Goal: Check status: Check status

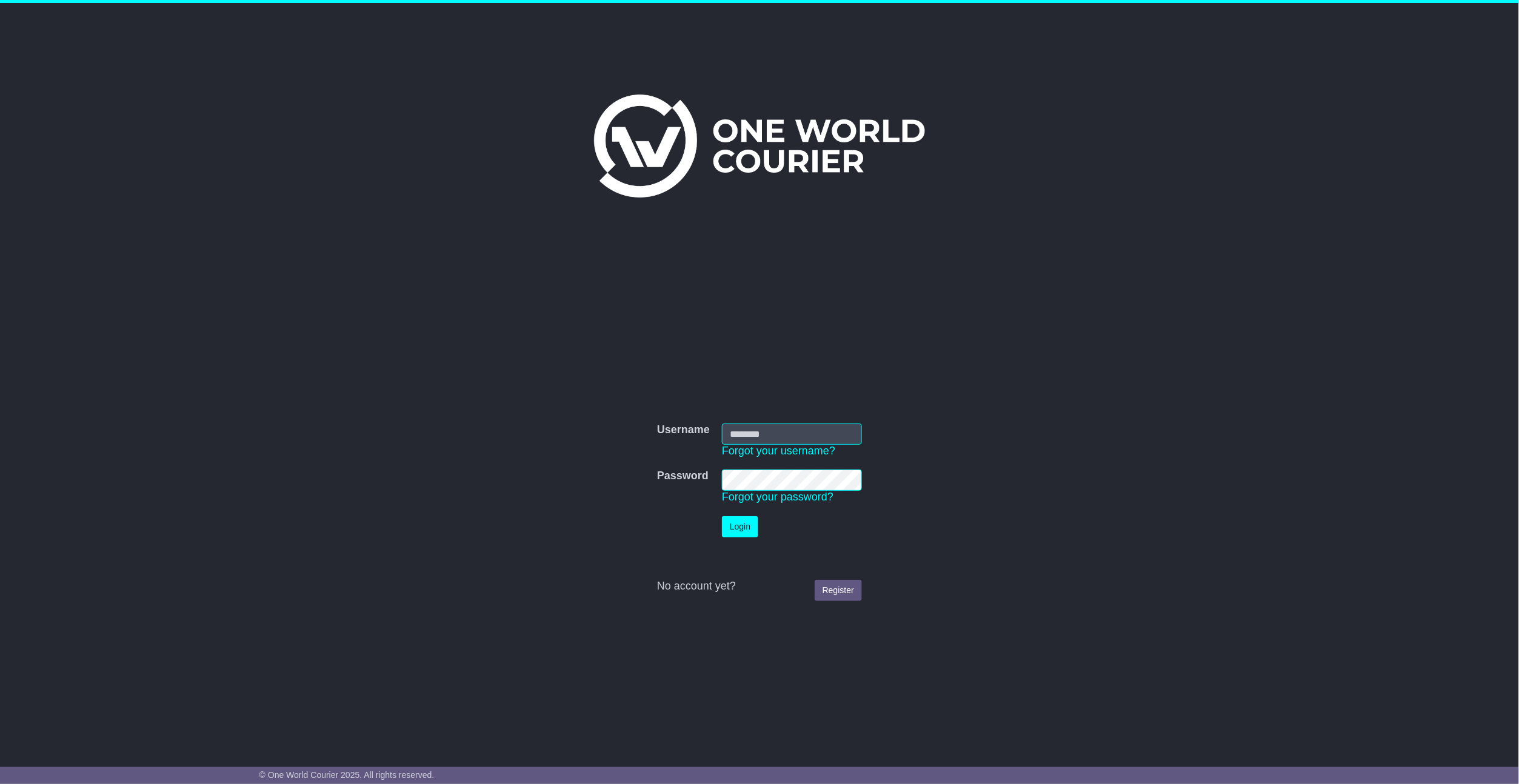
type input "**********"
click at [744, 531] on button "Login" at bounding box center [740, 527] width 36 height 21
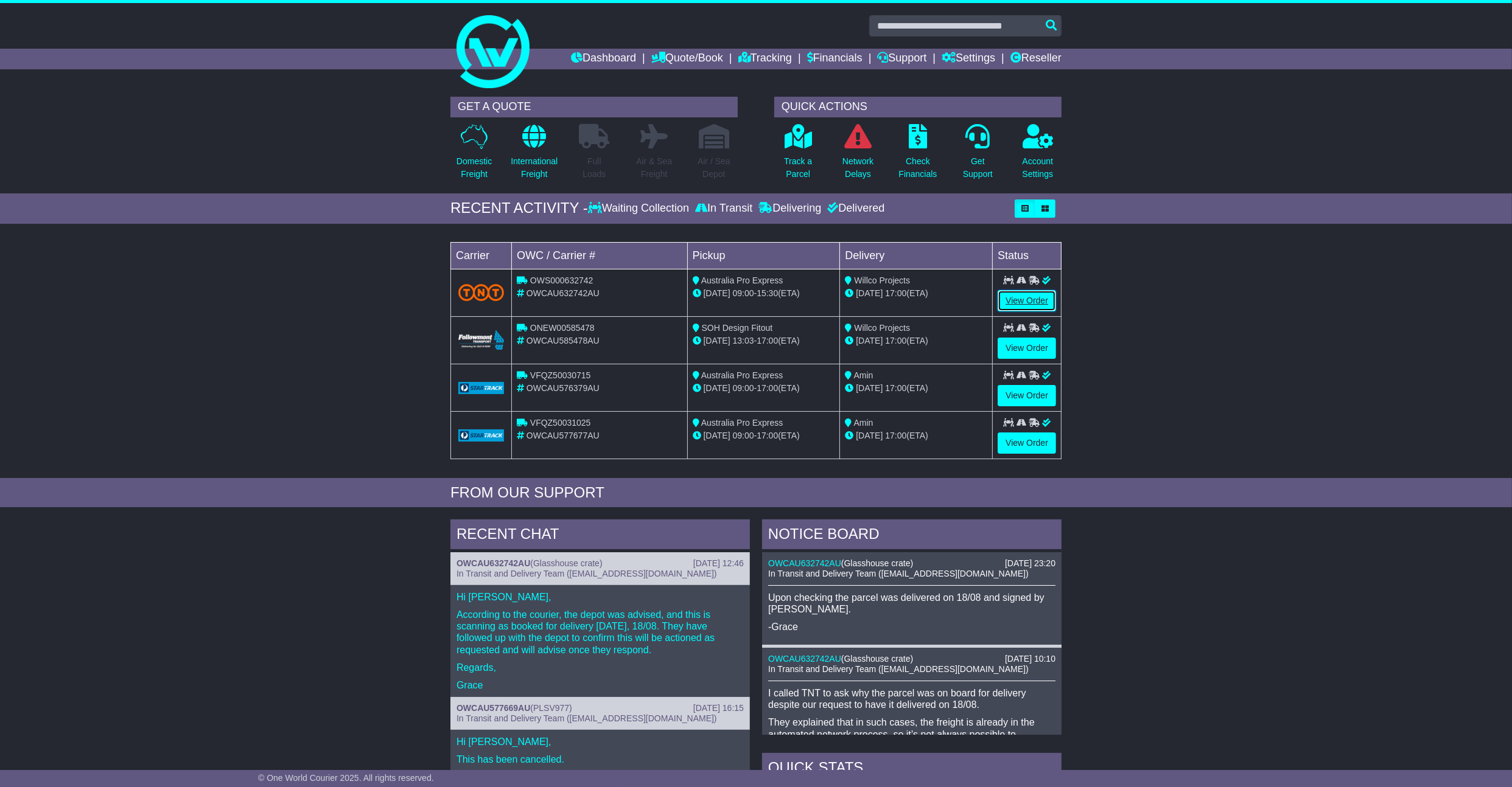
click at [1047, 302] on link "View Order" at bounding box center [1027, 301] width 59 height 21
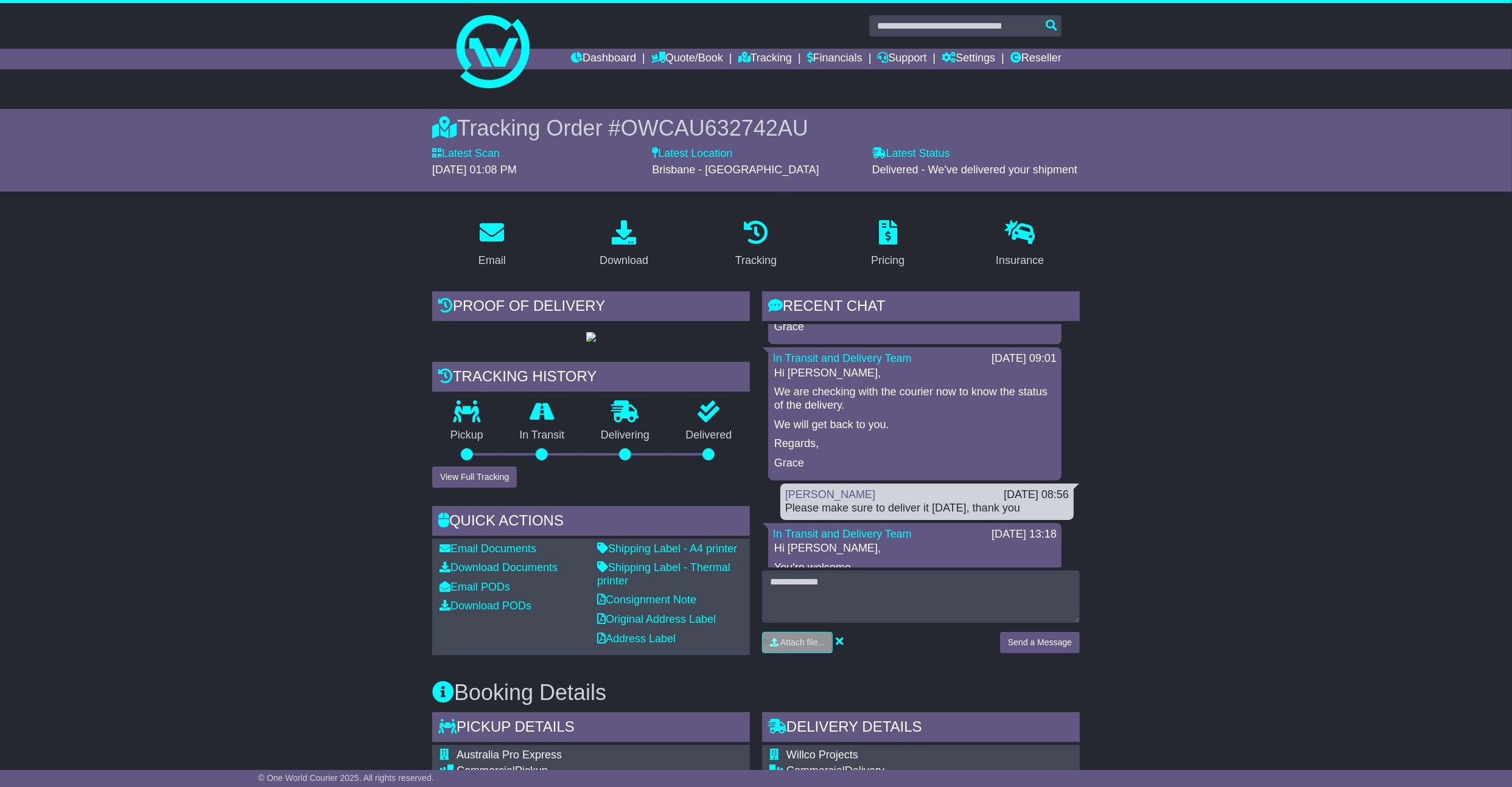
scroll to position [243, 0]
